Goal: Information Seeking & Learning: Find specific fact

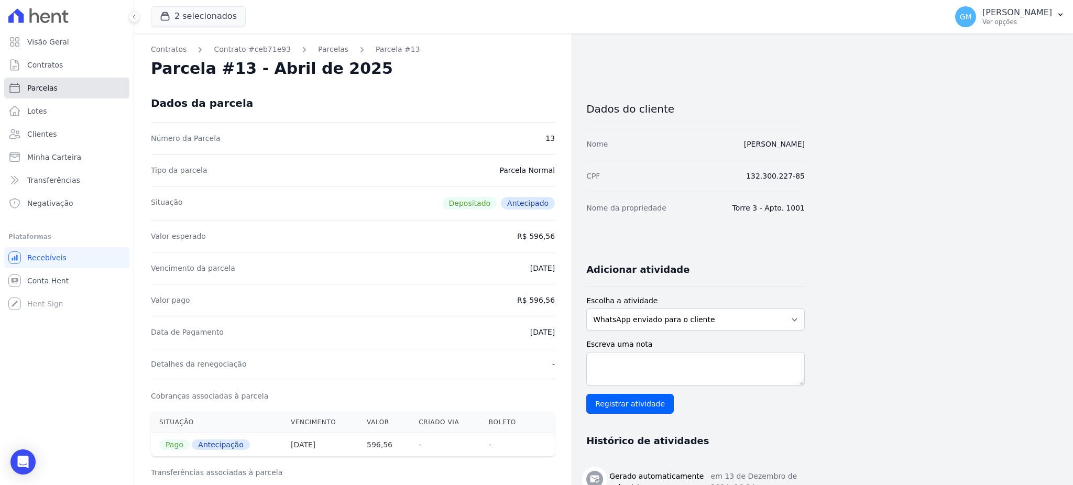
click at [66, 86] on link "Parcelas" at bounding box center [66, 88] width 125 height 21
click at [178, 9] on button "2 selecionados" at bounding box center [198, 16] width 95 height 20
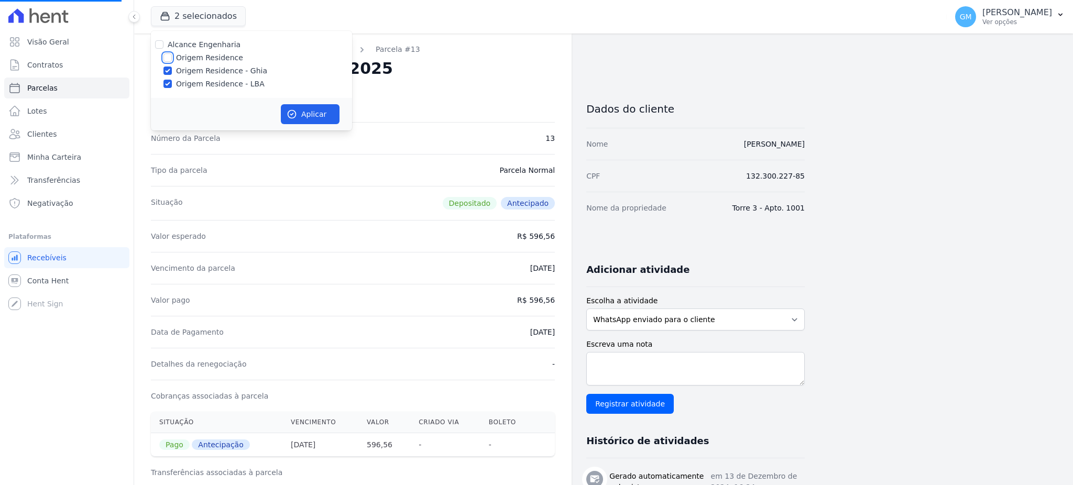
click at [167, 60] on input "Origem Residence" at bounding box center [168, 57] width 8 height 8
checkbox input "true"
select select
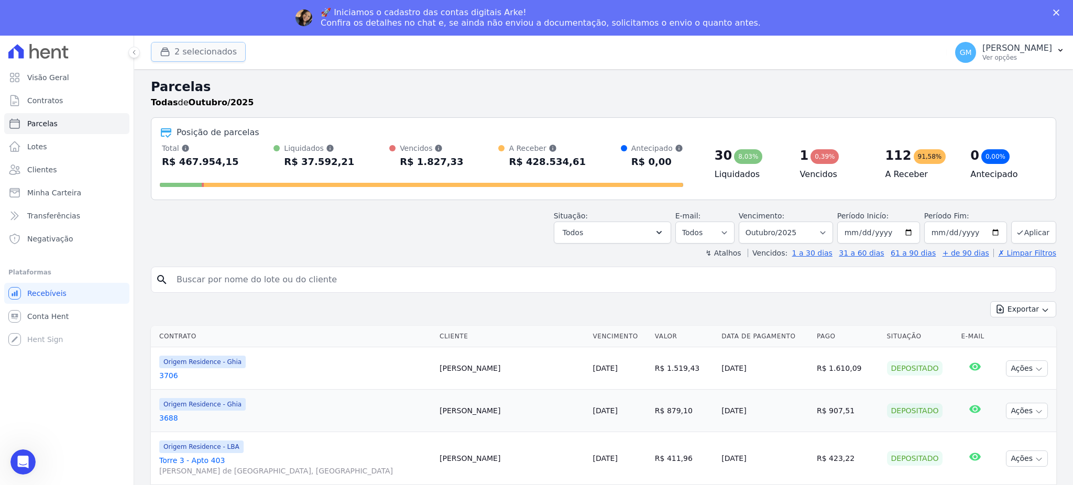
click at [174, 54] on button "2 selecionados" at bounding box center [198, 52] width 95 height 20
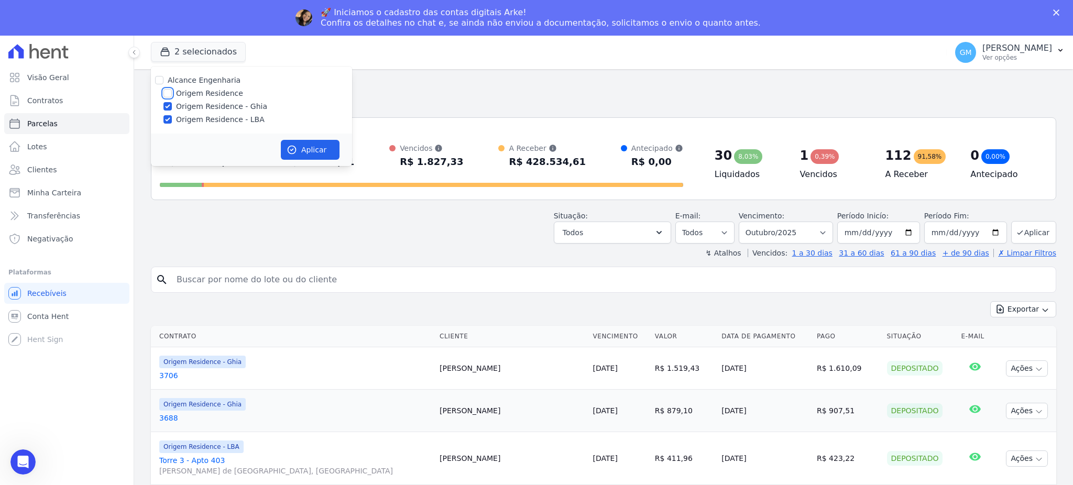
click at [168, 93] on input "Origem Residence" at bounding box center [168, 93] width 8 height 8
checkbox input "true"
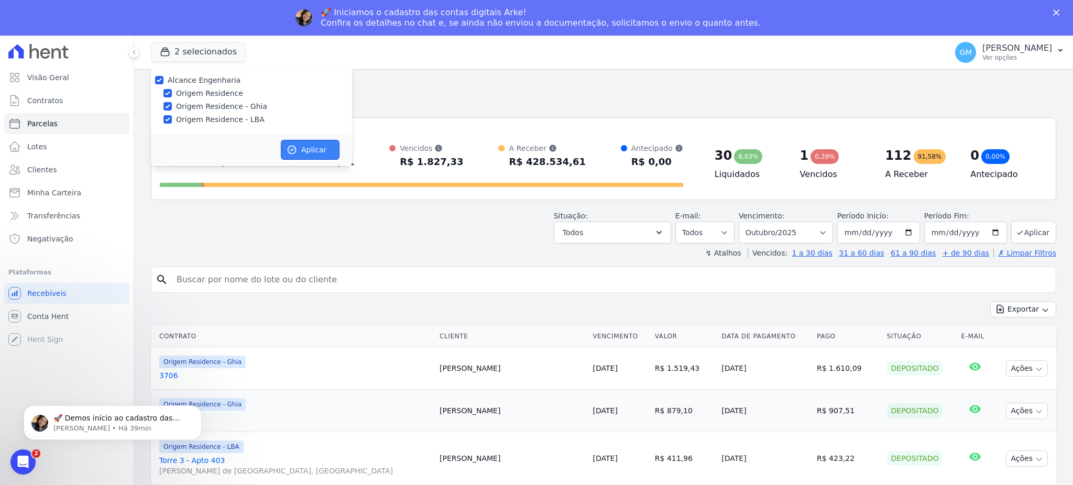
click at [296, 147] on icon "button" at bounding box center [292, 150] width 10 height 10
select select
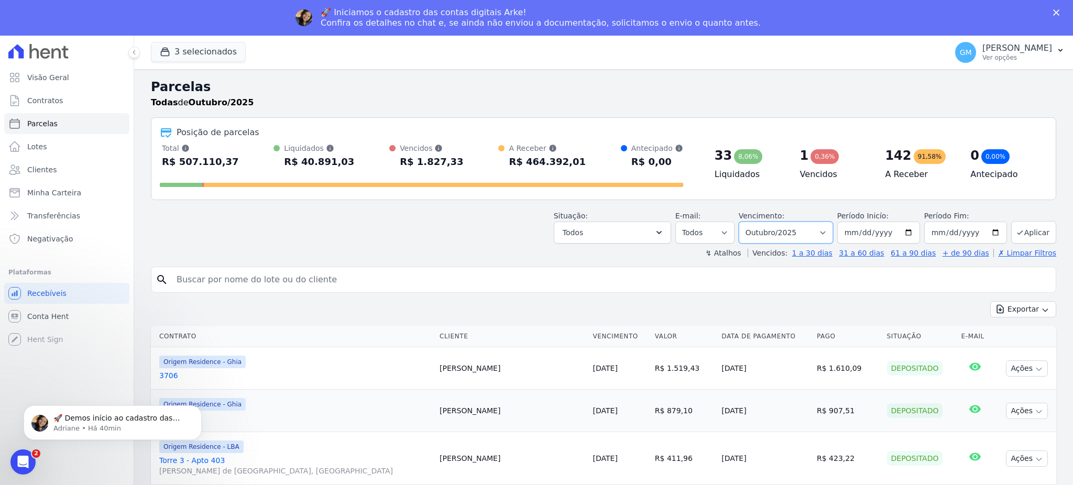
click at [780, 234] on select "Filtrar por período ──────── Todos os meses Maio/2023 Junho/2023 Julho/2023 Ago…" at bounding box center [786, 233] width 94 height 22
click at [823, 233] on select "Filtrar por período ──────── Todos os meses Maio/2023 Junho/2023 Julho/2023 Ago…" at bounding box center [786, 233] width 94 height 22
select select "all"
click at [743, 222] on select "Filtrar por período ──────── Todos os meses Maio/2023 Junho/2023 Julho/2023 Ago…" at bounding box center [786, 233] width 94 height 22
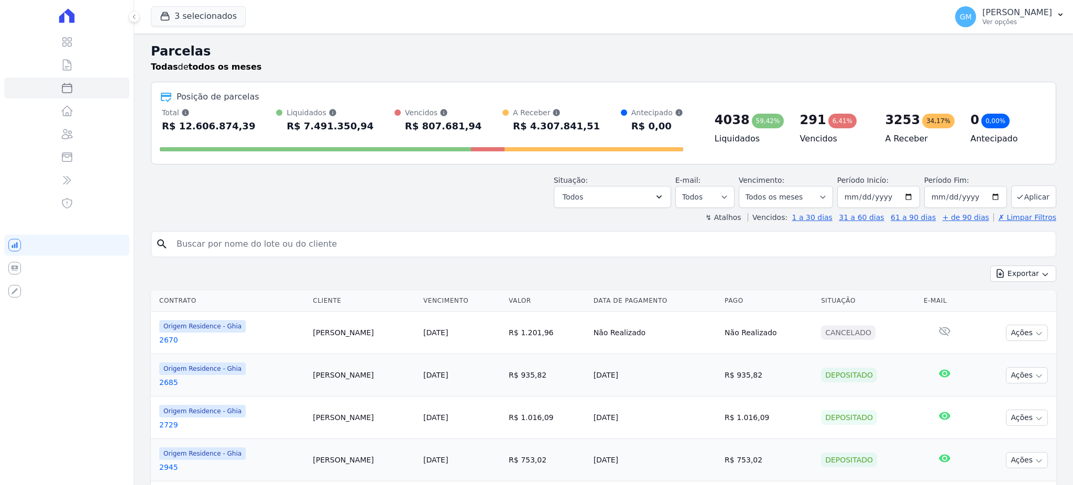
select select
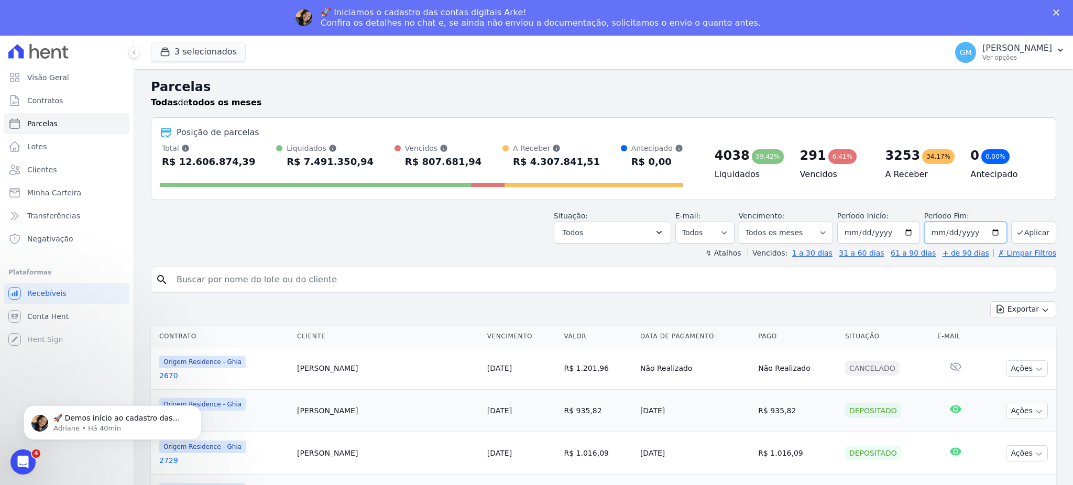
click at [957, 232] on input "[DATE]" at bounding box center [965, 233] width 83 height 22
click at [929, 230] on input "[DATE]" at bounding box center [965, 233] width 83 height 22
type input "[DATE]"
click at [1019, 234] on button "Aplicar" at bounding box center [1033, 232] width 45 height 23
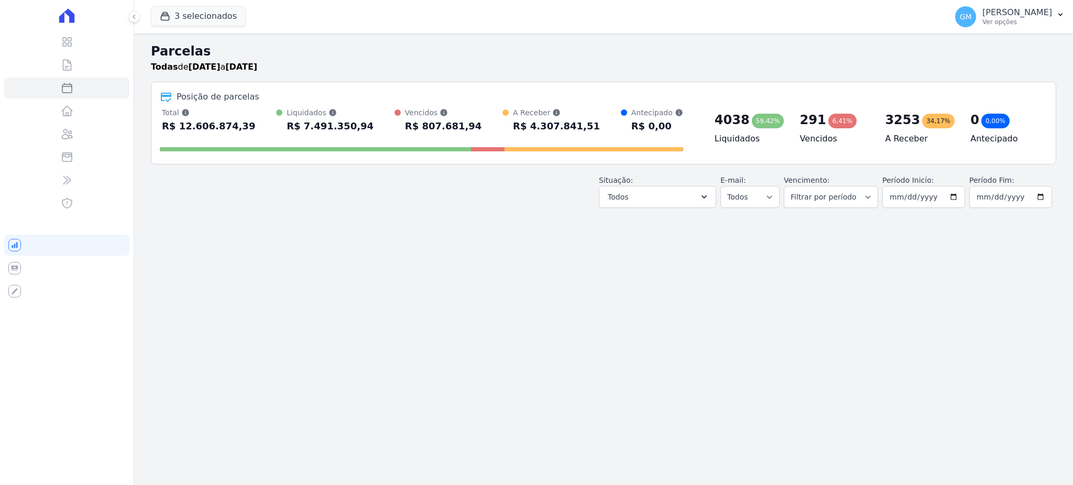
select select
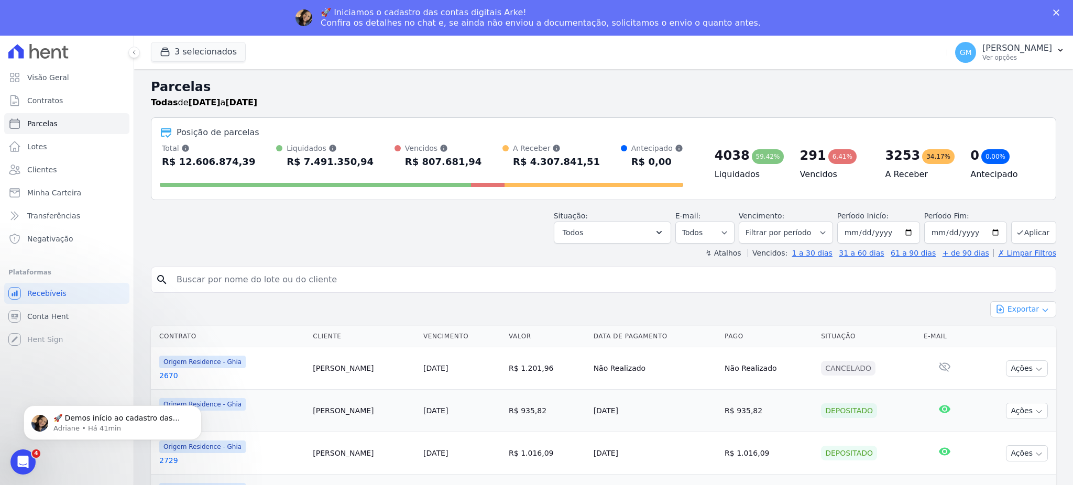
click at [1010, 317] on button "Exportar" at bounding box center [1024, 309] width 66 height 16
click at [1011, 349] on span "Exportar CSV" at bounding box center [1023, 352] width 56 height 10
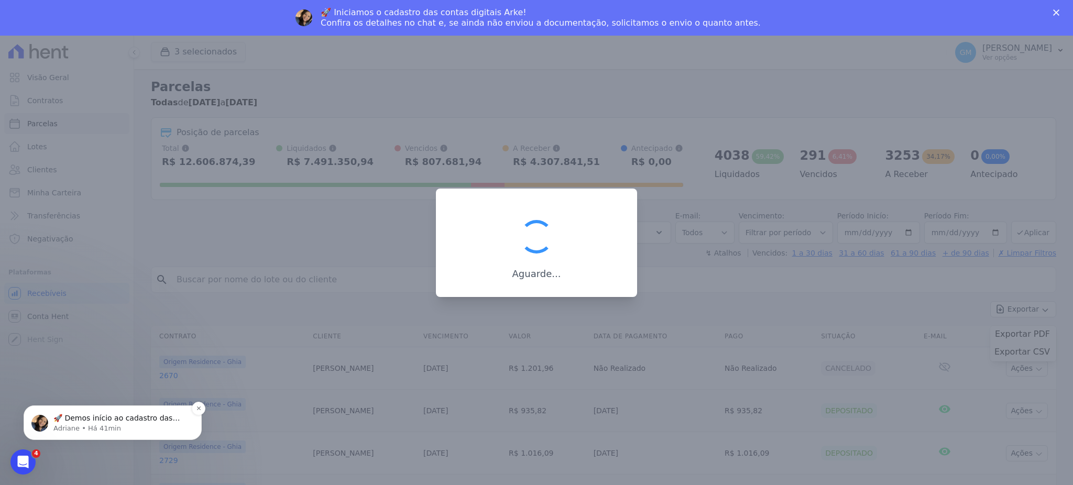
click at [124, 410] on div "🚀 Demos início ao cadastro das Contas Digitais Arke! Iniciamos a abertura para …" at bounding box center [113, 423] width 178 height 35
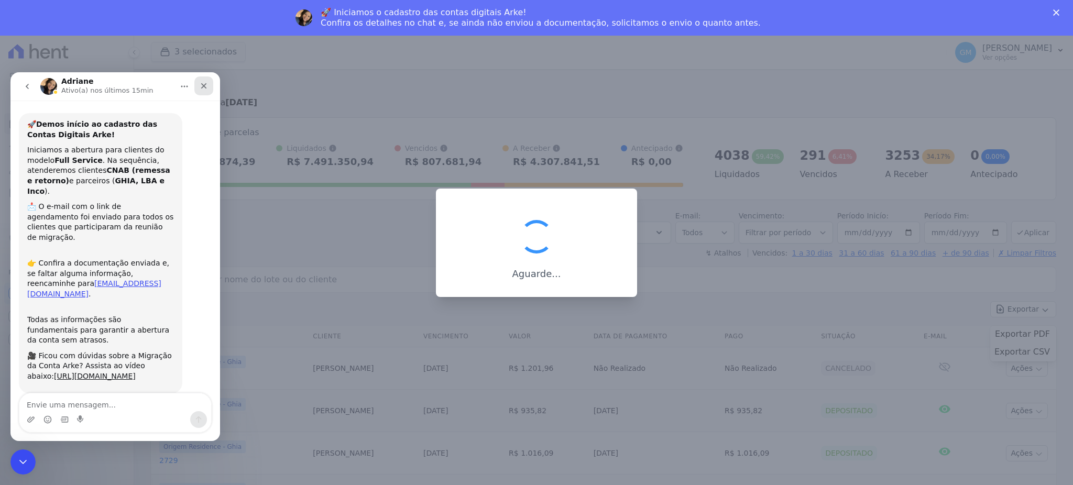
click at [200, 80] on div "Fechar" at bounding box center [203, 86] width 19 height 19
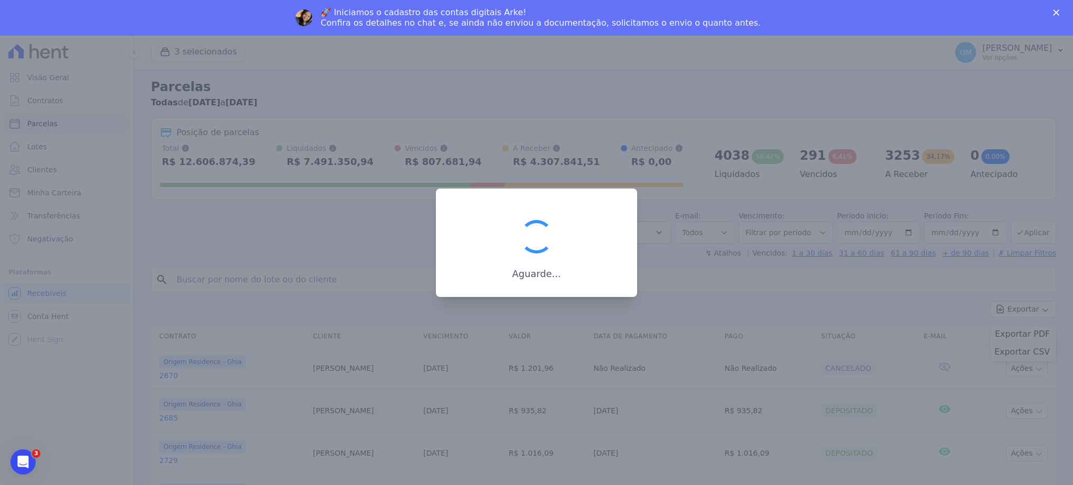
scroll to position [21, 0]
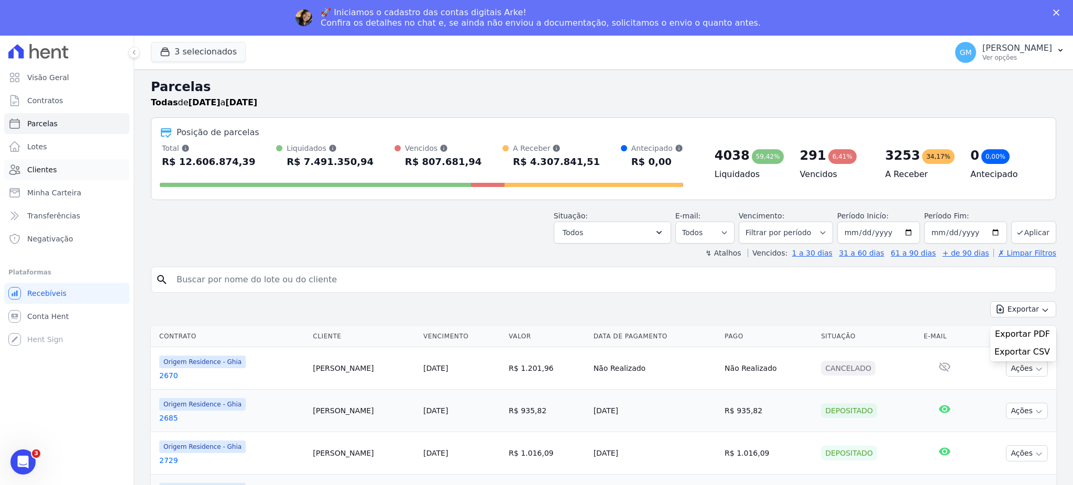
click at [49, 165] on span "Clientes" at bounding box center [41, 170] width 29 height 10
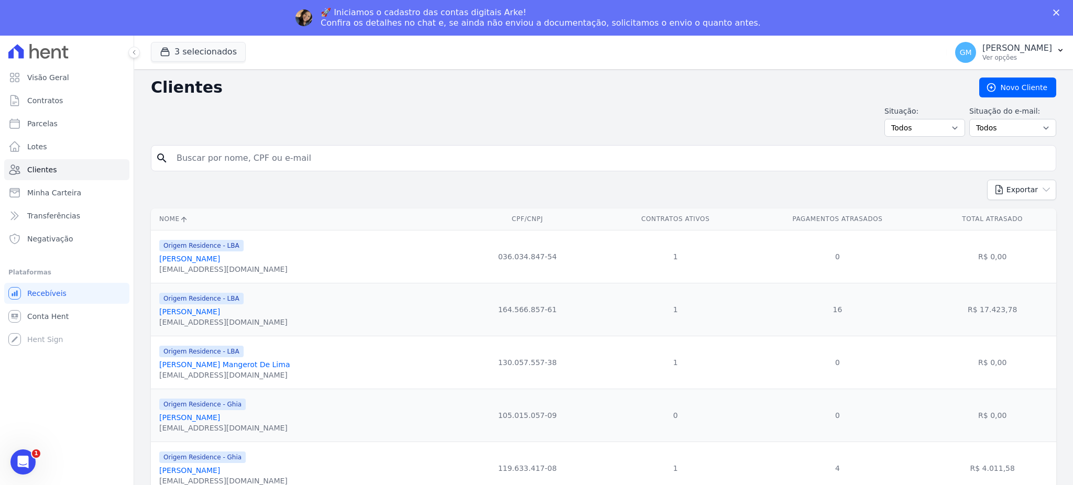
click at [274, 168] on input "search" at bounding box center [611, 158] width 882 height 21
paste input "Julliany [PERSON_NAME]"
type input "Julliany [PERSON_NAME]"
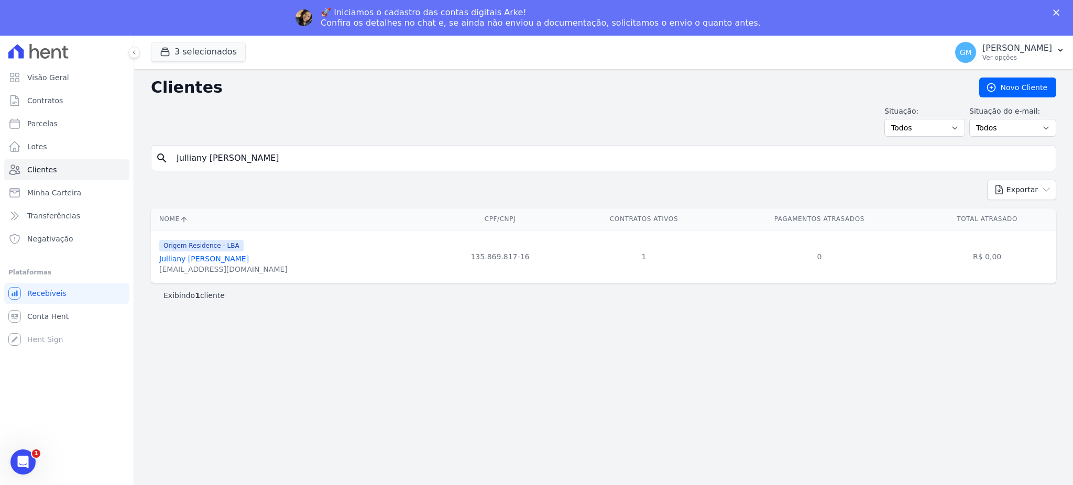
drag, startPoint x: 256, startPoint y: 257, endPoint x: 270, endPoint y: 259, distance: 13.8
click at [249, 257] on link "Julliany [PERSON_NAME]" at bounding box center [204, 259] width 90 height 8
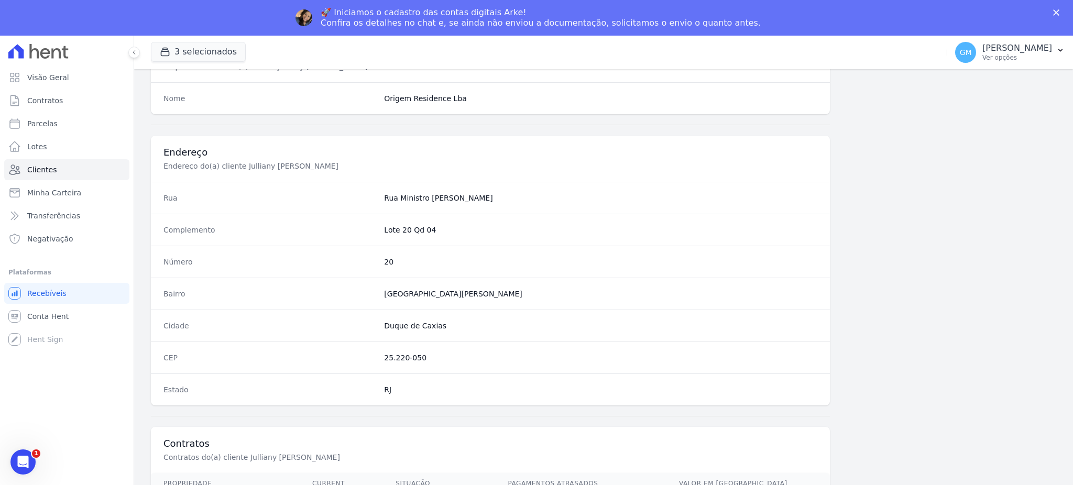
scroll to position [496, 0]
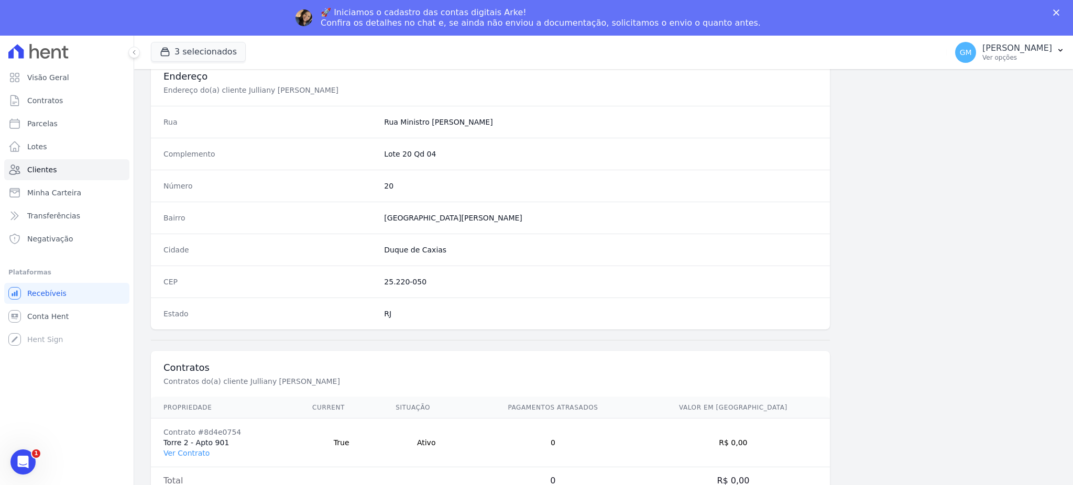
drag, startPoint x: 190, startPoint y: 454, endPoint x: 213, endPoint y: 451, distance: 23.3
click at [189, 454] on link "Ver Contrato" at bounding box center [187, 453] width 46 height 8
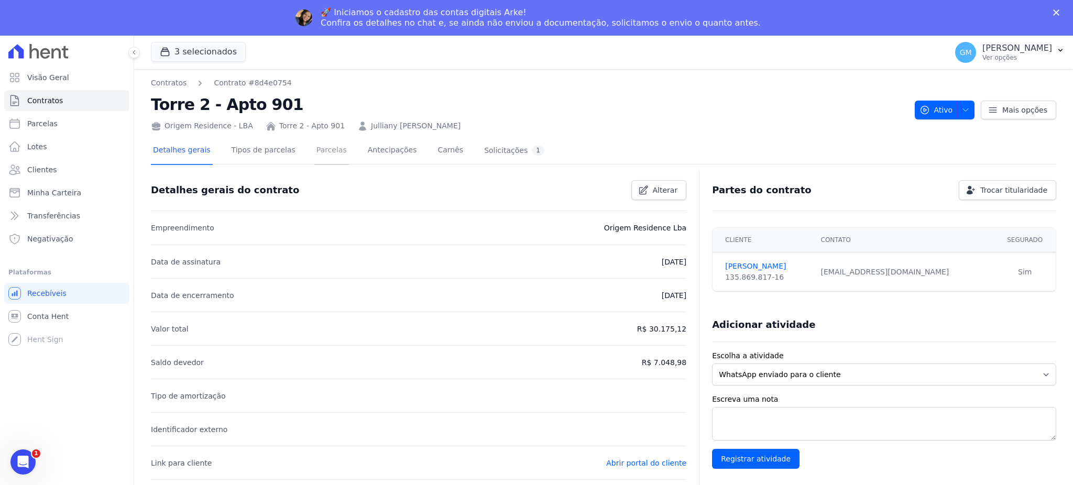
click at [314, 146] on link "Parcelas" at bounding box center [331, 151] width 35 height 28
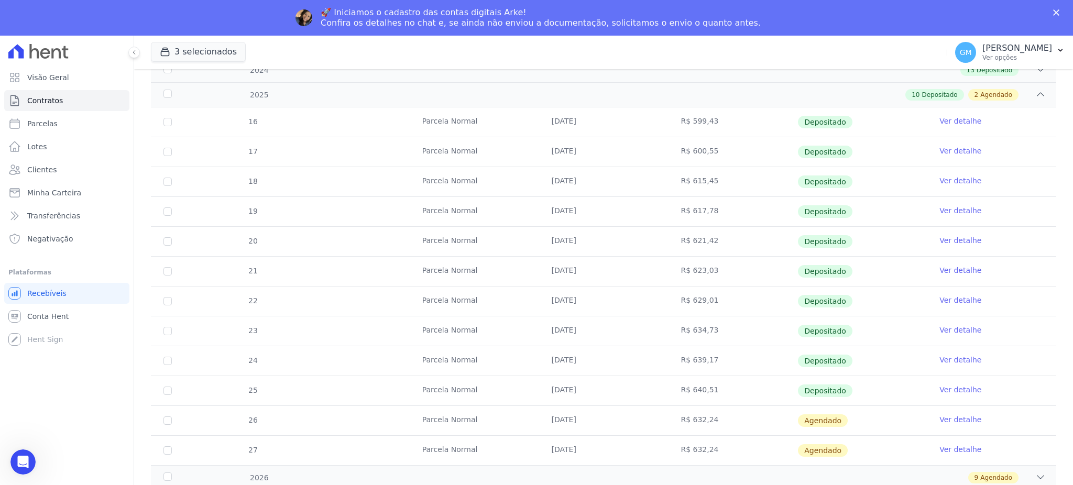
click at [964, 390] on link "Ver detalhe" at bounding box center [961, 390] width 42 height 10
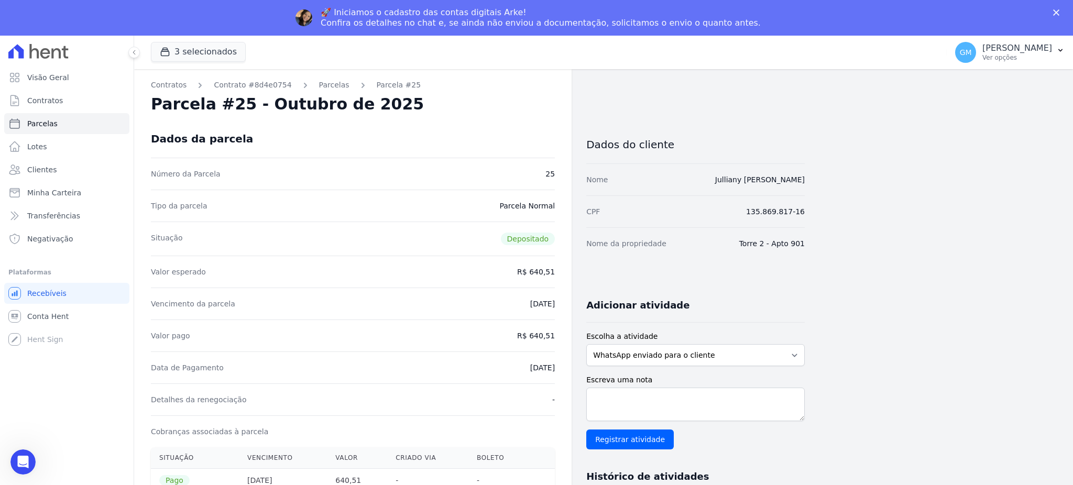
drag, startPoint x: 499, startPoint y: 332, endPoint x: 539, endPoint y: 350, distance: 43.9
click at [508, 374] on div "Data de Pagamento [DATE]" at bounding box center [353, 368] width 404 height 32
drag, startPoint x: 521, startPoint y: 365, endPoint x: 535, endPoint y: 365, distance: 14.2
click at [545, 365] on dd "[DATE]" at bounding box center [542, 368] width 25 height 10
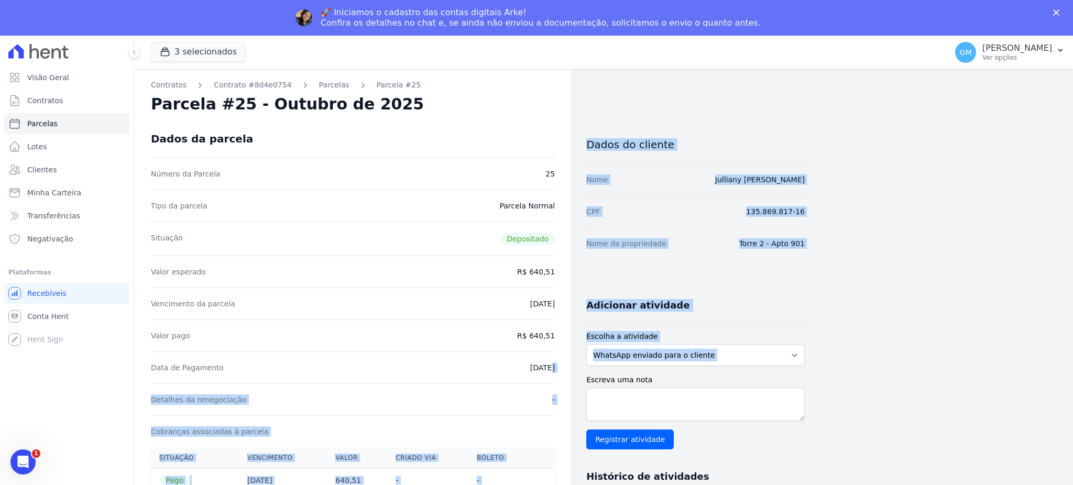
drag, startPoint x: 517, startPoint y: 369, endPoint x: 581, endPoint y: 368, distance: 64.5
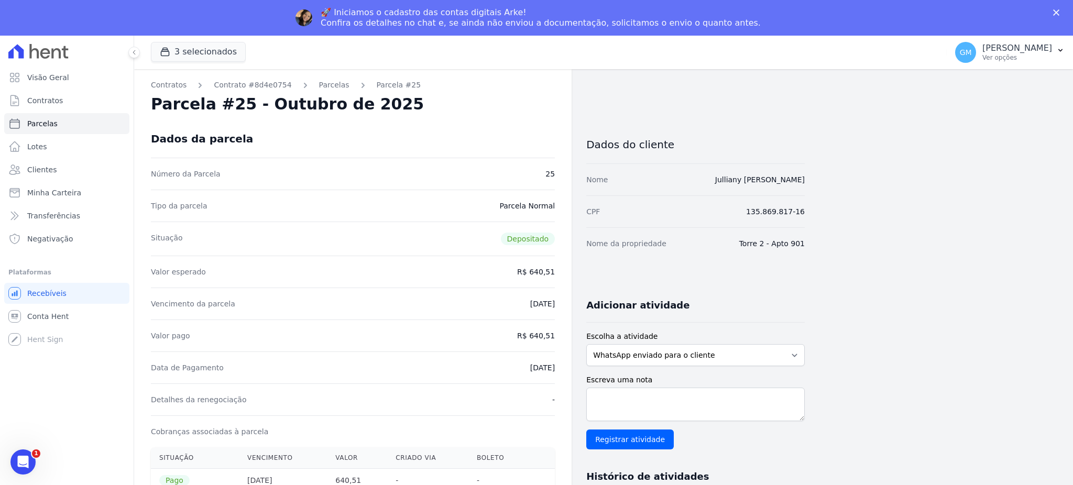
drag, startPoint x: 539, startPoint y: 367, endPoint x: 560, endPoint y: 368, distance: 21.5
drag, startPoint x: 534, startPoint y: 338, endPoint x: 557, endPoint y: 335, distance: 23.2
copy dd "640,51"
